Goal: Task Accomplishment & Management: Use online tool/utility

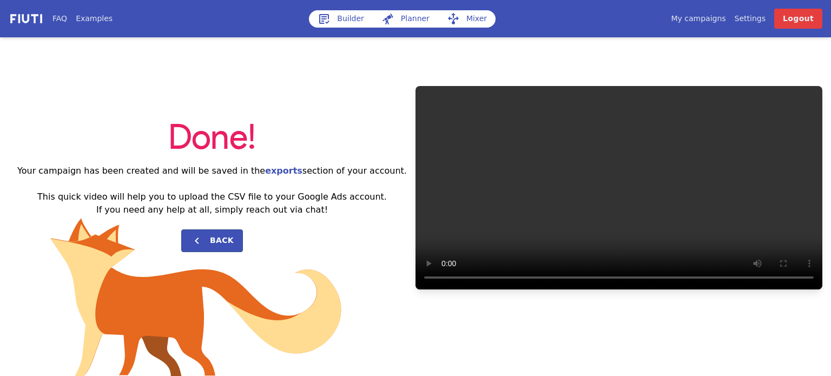
click at [358, 21] on link "Builder" at bounding box center [341, 18] width 64 height 17
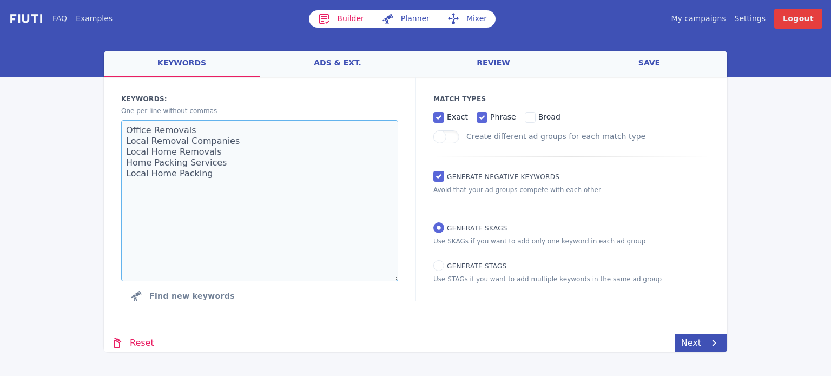
click at [290, 157] on textarea "Office Removals Local Removal Companies Local Home Removals Home Packing Servic…" at bounding box center [259, 200] width 277 height 161
paste textarea "Pool Cleaning Equipment Pool Filtration Systems Swimming Pool Covers Pool Servi…"
click at [264, 196] on textarea "Pool Cleaning Equipment Pool Filtration Systems Swimming Pool Covers Pool Servi…" at bounding box center [259, 200] width 277 height 161
click at [259, 221] on textarea "Pool Cleaning Equipment Pool Filtration Systems Swimming Pool Covers Pool Servi…" at bounding box center [259, 200] width 277 height 161
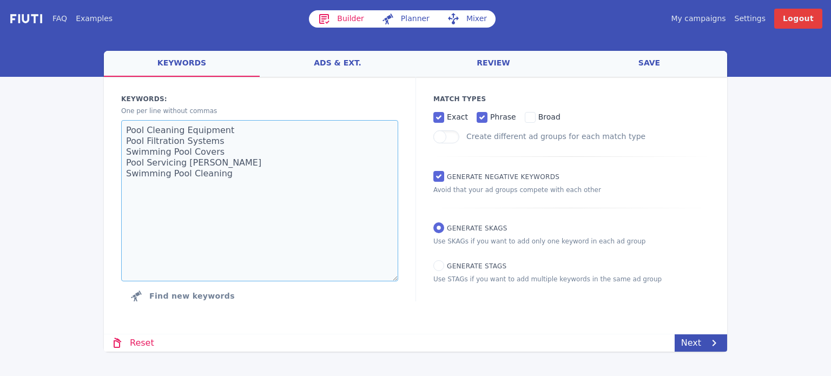
type textarea "Pool Cleaning Equipment Pool Filtration Systems Swimming Pool Covers Pool Servi…"
click at [279, 28] on div "FAQ Examples" at bounding box center [180, 19] width 257 height 20
click at [691, 339] on link "Next" at bounding box center [701, 342] width 52 height 17
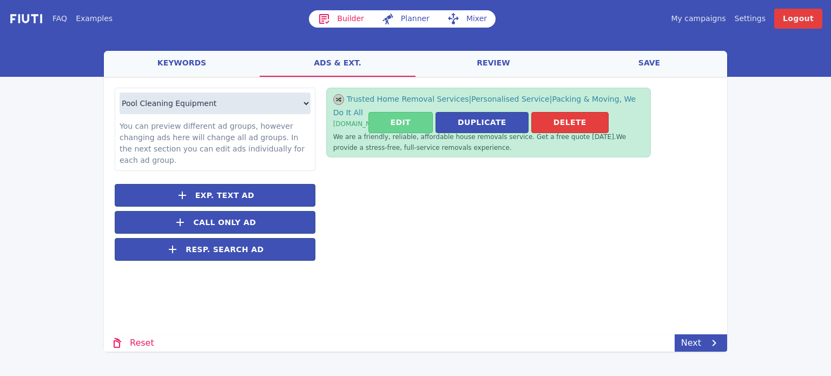
click at [415, 113] on button "Edit" at bounding box center [401, 122] width 64 height 21
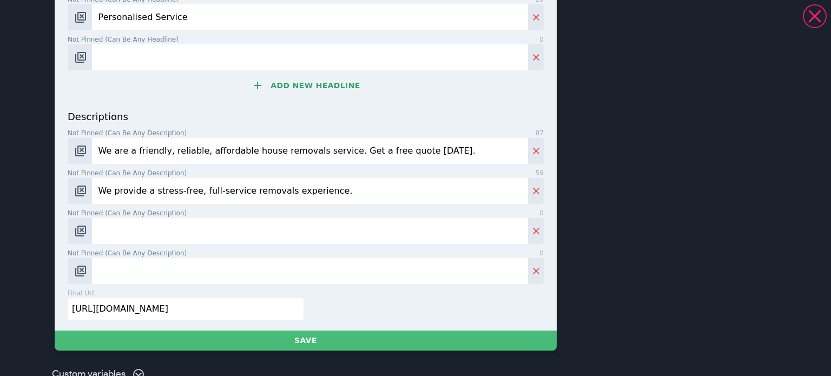
scroll to position [459, 0]
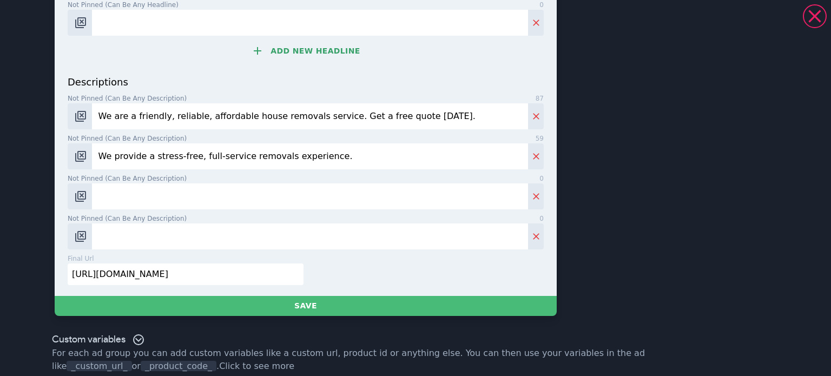
click at [204, 266] on input "[URL][DOMAIN_NAME]" at bounding box center [186, 275] width 236 height 22
paste input "[URL][DOMAIN_NAME]"
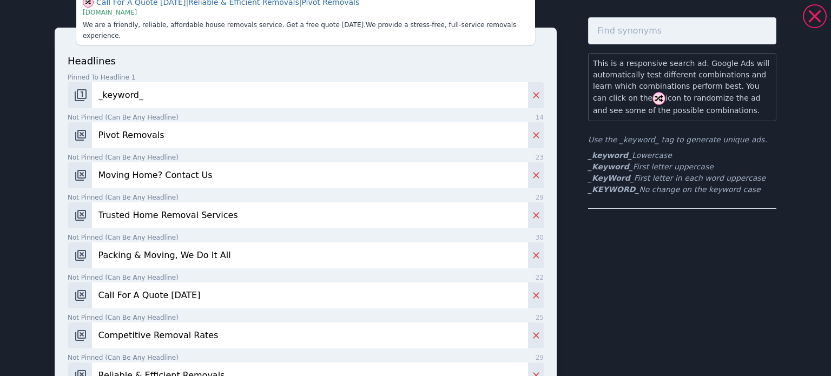
scroll to position [0, 0]
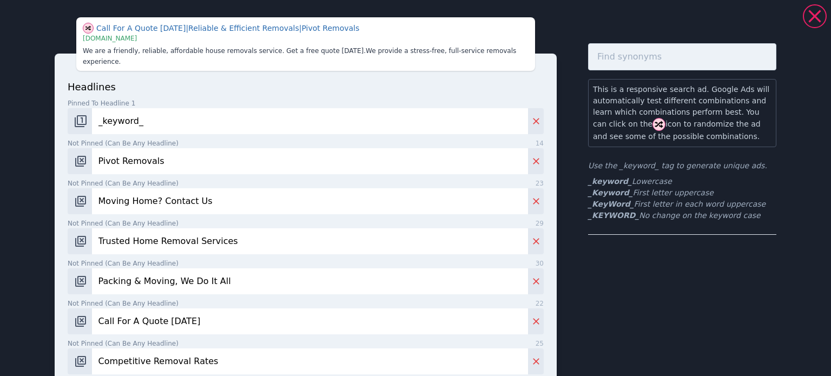
type input "[URL][DOMAIN_NAME]"
click at [146, 149] on input "Pivot Removals" at bounding box center [310, 161] width 436 height 26
click at [145, 149] on input "Pivot Removals" at bounding box center [310, 161] width 436 height 26
paste input "Get A Quote [DATE]"
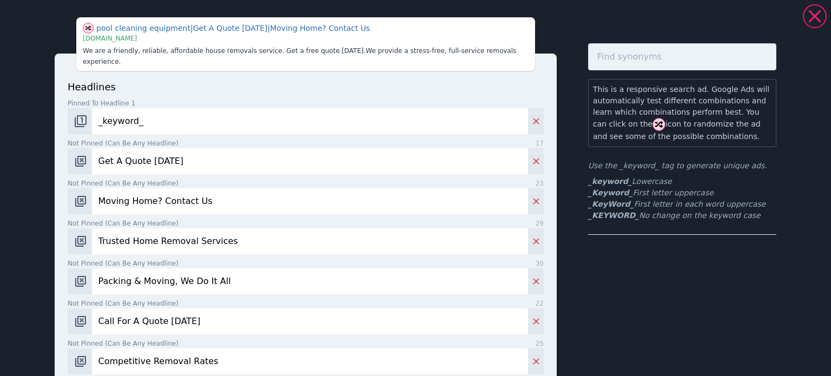
type input "Get A Quote [DATE]"
click at [192, 188] on input "Moving Home? Contact Us" at bounding box center [310, 201] width 436 height 26
paste input "Award Winning Service"
type input "Award Winning Service"
click at [208, 228] on input "Trusted Home Removal Services" at bounding box center [310, 241] width 436 height 26
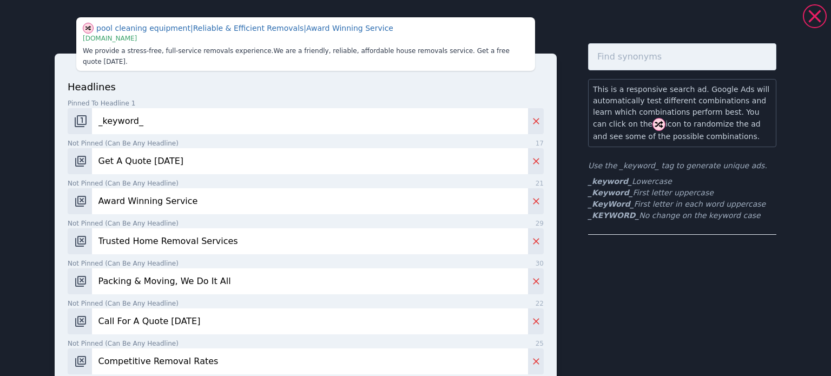
paste input "100+ Years Of Experience"
type input "100+ Years Of Experience"
click at [146, 269] on input "Packing & Moving, We Do It All" at bounding box center [310, 281] width 436 height 26
paste input "Family Run Business"
type input "Family Run Business"
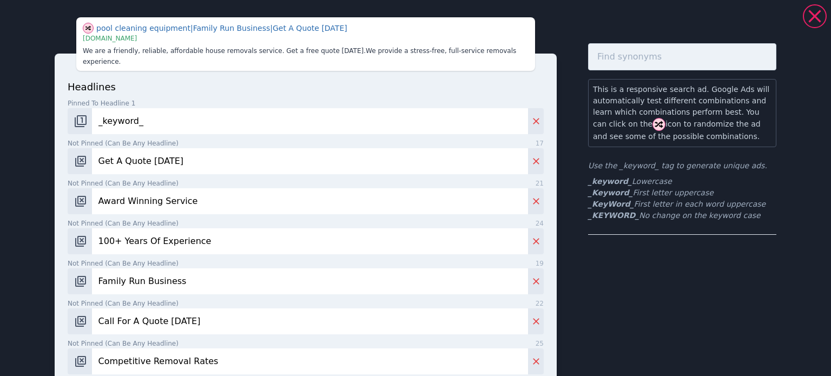
click at [161, 315] on input "Call For A Quote [DATE]" at bounding box center [310, 321] width 436 height 26
paste input "Bespoke To You"
type input "Bespoke To You"
click at [135, 339] on div "Not pinned (Can be any headline) 25 Competitive Removal Rates" at bounding box center [306, 357] width 476 height 36
click at [135, 349] on input "Competitive Removal Rates" at bounding box center [310, 362] width 436 height 26
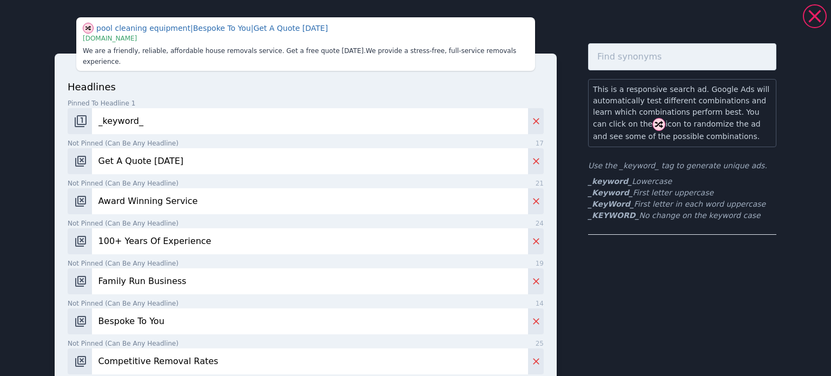
paste input "High Quality Swimming Pool"
type input "High Quality Swimming Pools"
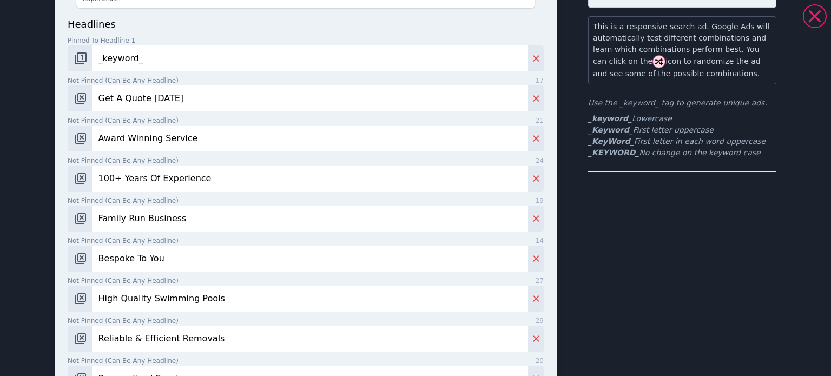
scroll to position [108, 0]
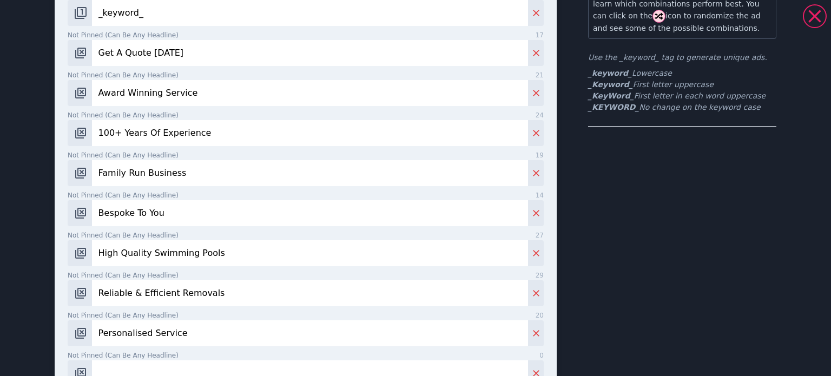
click at [169, 280] on input "Reliable & Efficient Removals" at bounding box center [310, 293] width 436 height 26
paste input "Expert Craftmanship"
type input "Expert Craftmanship"
click at [155, 320] on input "Personalised Service" at bounding box center [310, 333] width 436 height 26
click at [156, 320] on input "Personalised Service" at bounding box center [310, 333] width 436 height 26
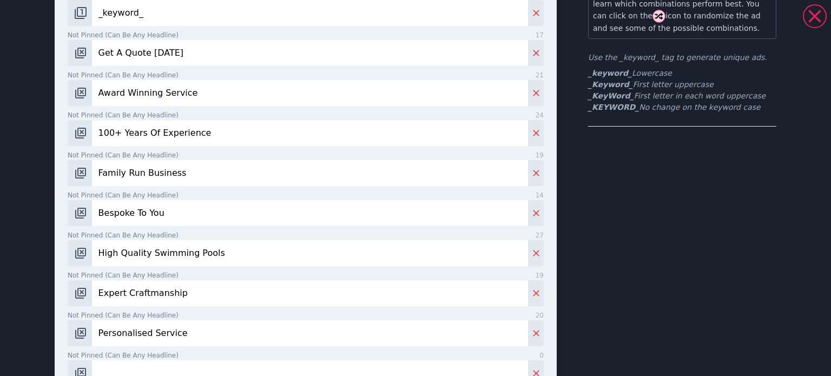
paste input "Transform Your Outdoor Spa"
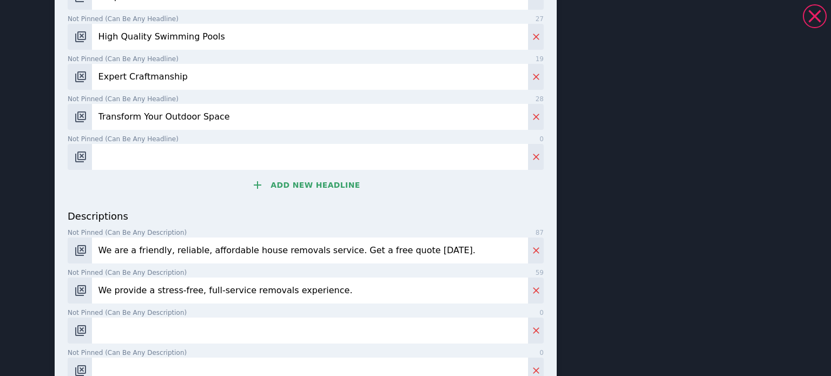
type input "Transform Your Outdoor Space"
click at [130, 146] on input "Not pinned (Can be any headline) 0" at bounding box center [310, 157] width 436 height 26
click at [312, 177] on button "Add new headline" at bounding box center [306, 185] width 476 height 22
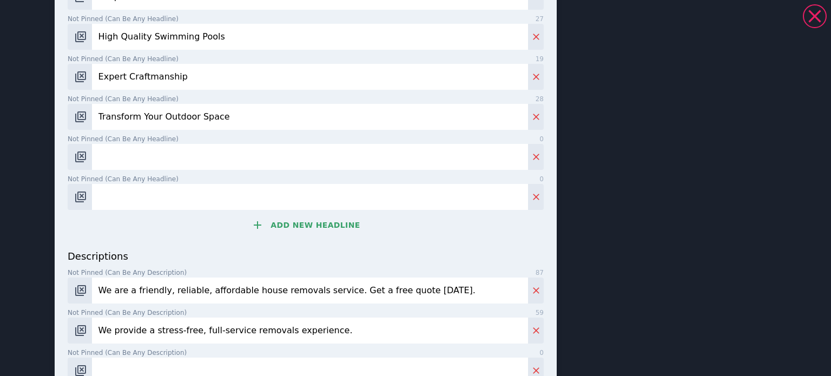
click at [245, 152] on input "Not pinned (Can be any headline) 0" at bounding box center [310, 157] width 436 height 26
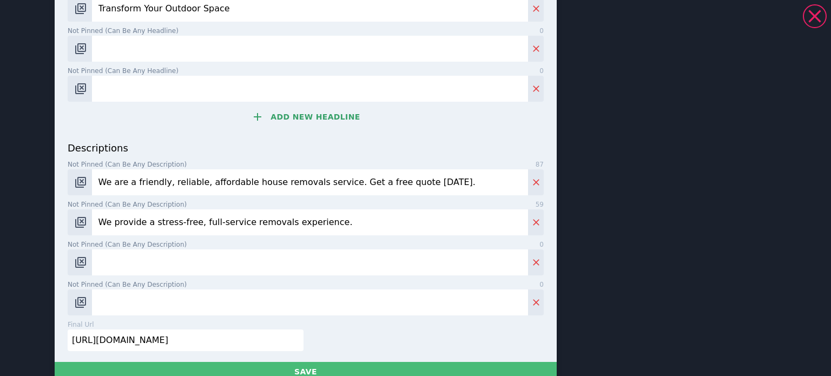
click at [188, 178] on input "We are a friendly, reliable, affordable house removals service. Get a free quot…" at bounding box center [310, 182] width 436 height 26
paste input "Transform Your Outdoor Space With A New Swimming Pool - We Only Use High Qualit…"
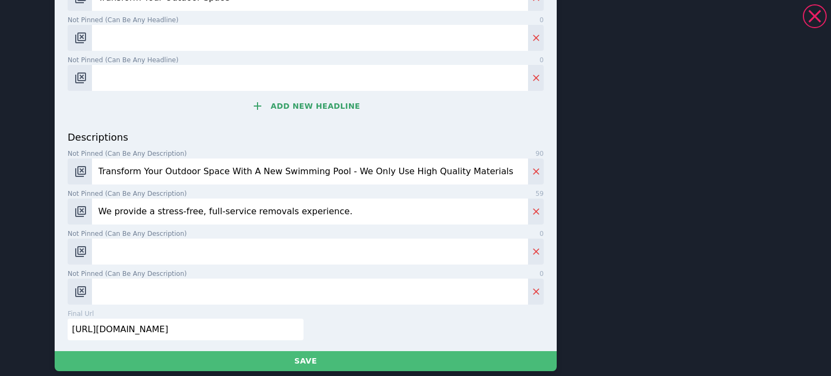
type input "Transform Your Outdoor Space With A New Swimming Pool - We Only Use High Qualit…"
click at [152, 206] on input "We provide a stress-free, full-service removals experience." at bounding box center [310, 212] width 436 height 26
paste input "Our Projects Are Tailored To Your Needs & Our Experienced Staff Do The Rest. Ge…"
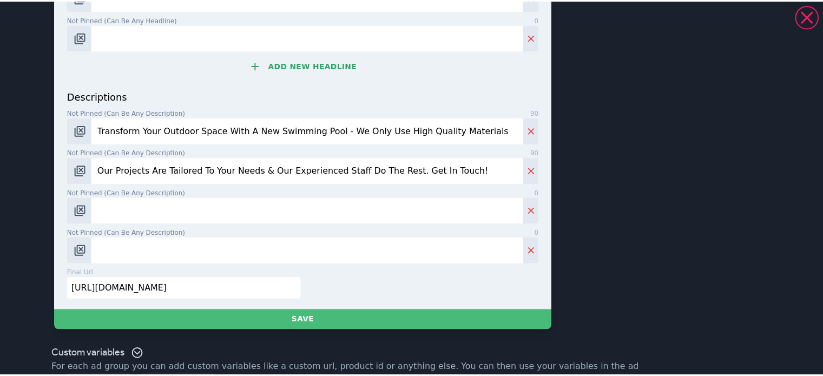
scroll to position [509, 0]
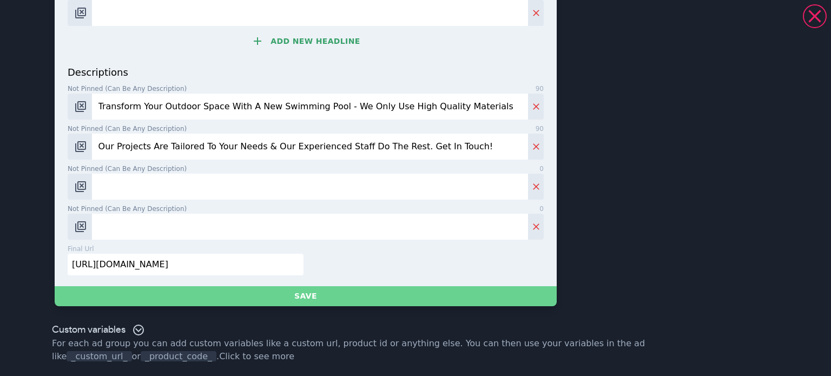
type input "Our Projects Are Tailored To Your Needs & Our Experienced Staff Do The Rest. Ge…"
click at [222, 304] on button "Save" at bounding box center [306, 296] width 502 height 20
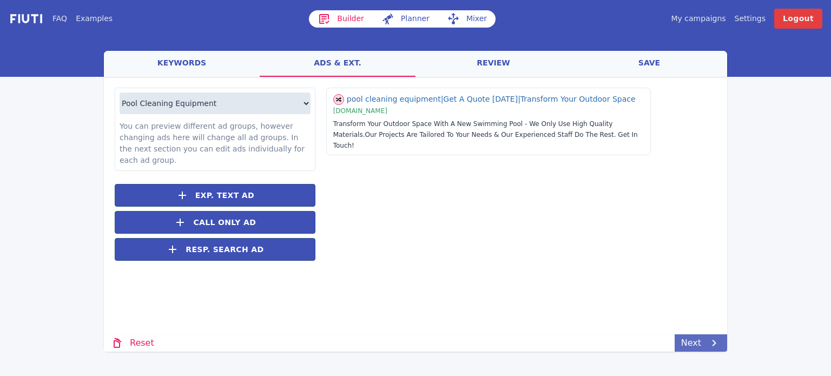
click at [699, 344] on link "Next" at bounding box center [701, 342] width 52 height 17
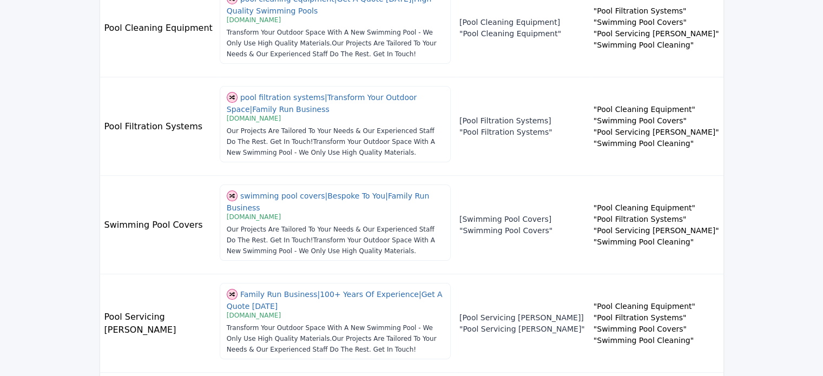
scroll to position [218, 0]
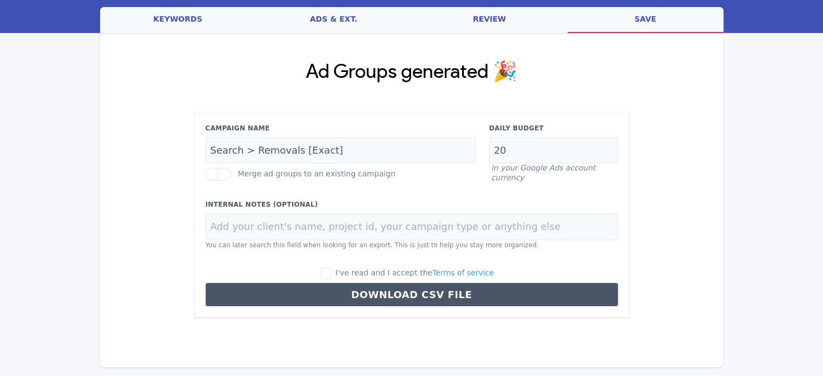
scroll to position [43, 0]
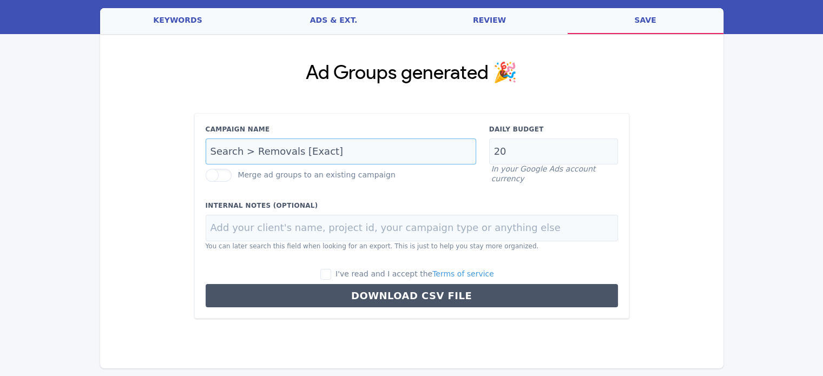
click at [262, 155] on input "Search > Removals [Exact]" at bounding box center [341, 152] width 271 height 27
paste input "Campaign ([GEOGRAPHIC_DATA])"
type input "Search Campaign (OR)"
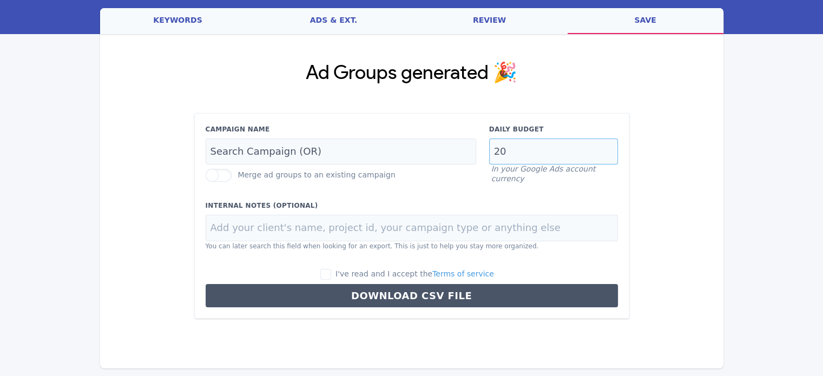
click at [515, 154] on input "20" at bounding box center [553, 152] width 129 height 27
paste input "5.0"
type input "5.00"
click at [214, 177] on label at bounding box center [219, 175] width 26 height 13
click at [0, 0] on input "Merge ad groups to an existing campaign" at bounding box center [0, 0] width 0 height 0
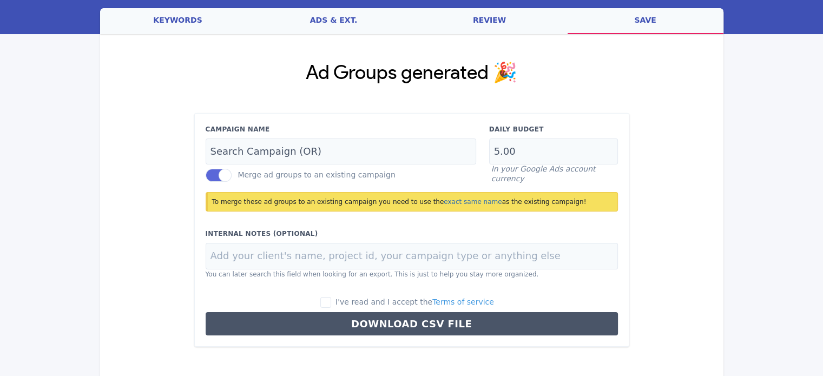
click at [346, 304] on label "I've read and I accept the Terms of service" at bounding box center [407, 303] width 174 height 12
click at [331, 304] on input "I've read and I accept the Terms of service" at bounding box center [325, 302] width 11 height 11
checkbox input "true"
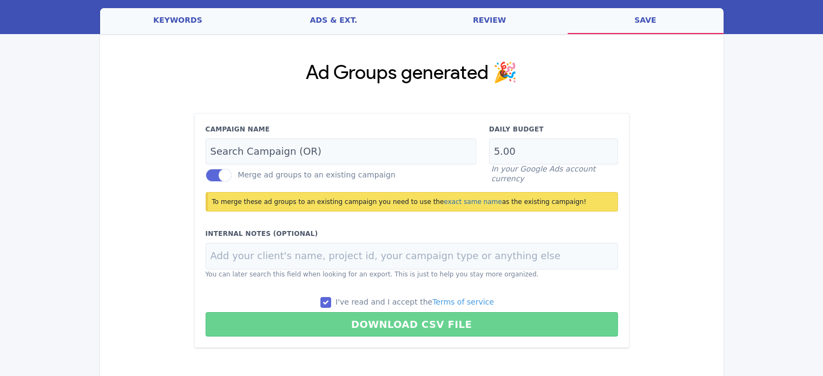
click at [345, 314] on button "Download CSV File" at bounding box center [412, 324] width 412 height 24
